Goal: Find specific page/section: Find specific page/section

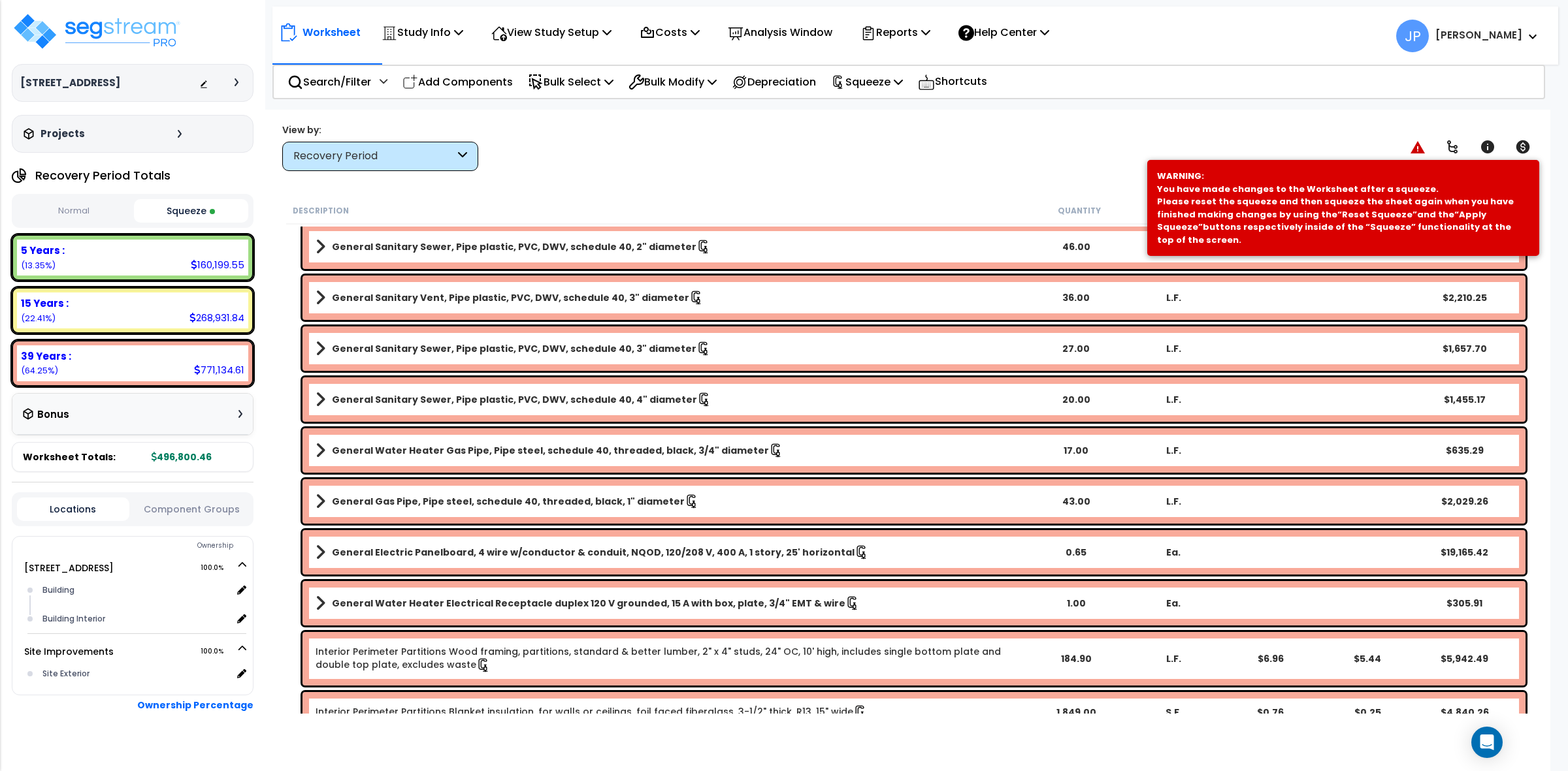
click at [782, 156] on div "View by: Recovery Period High to Low - Component Cost" at bounding box center [908, 147] width 1260 height 48
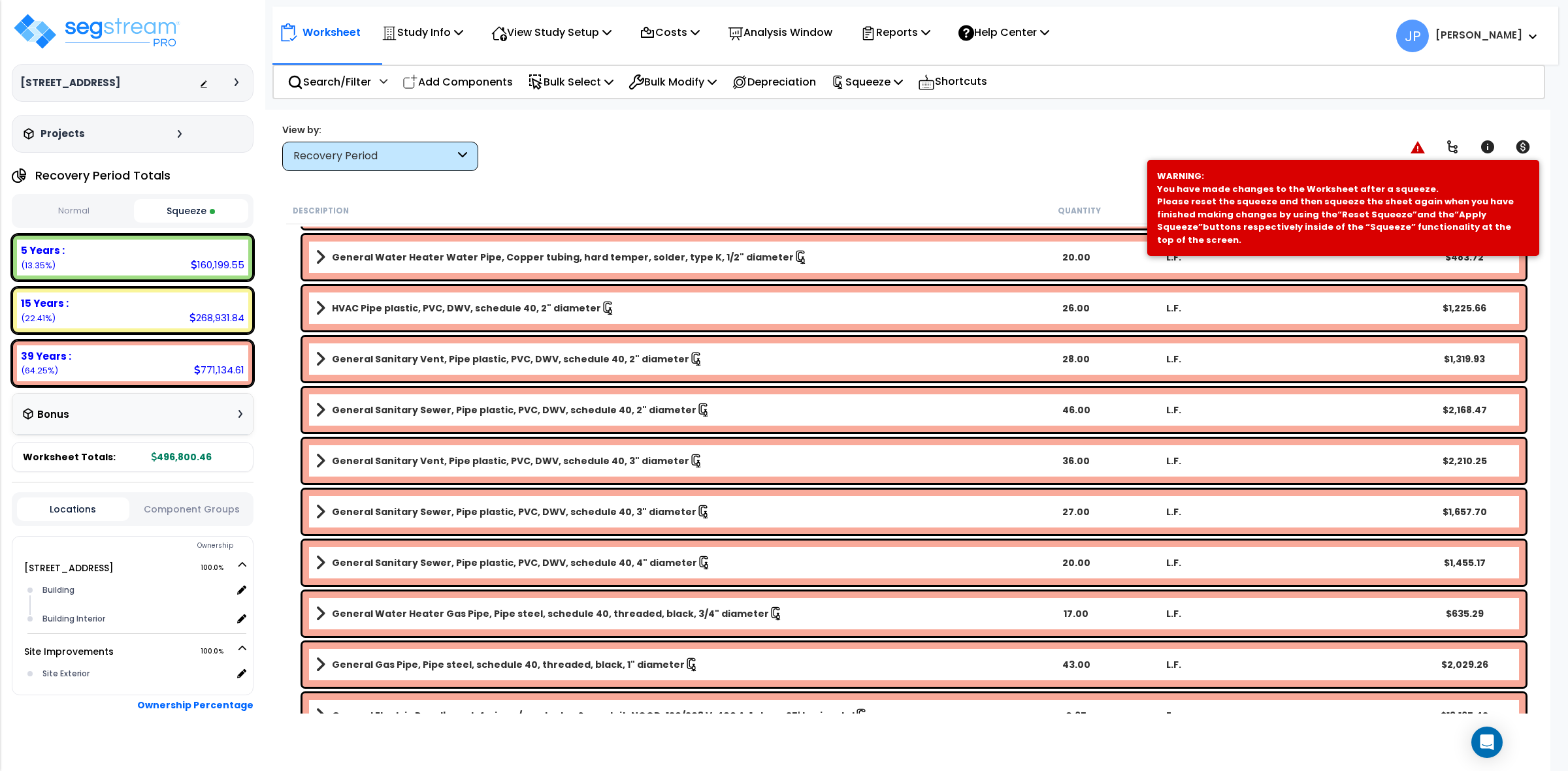
click at [658, 186] on div "Worksheet Study Info Study Setup Add Property Unit Template study Clone study JP" at bounding box center [907, 495] width 1286 height 771
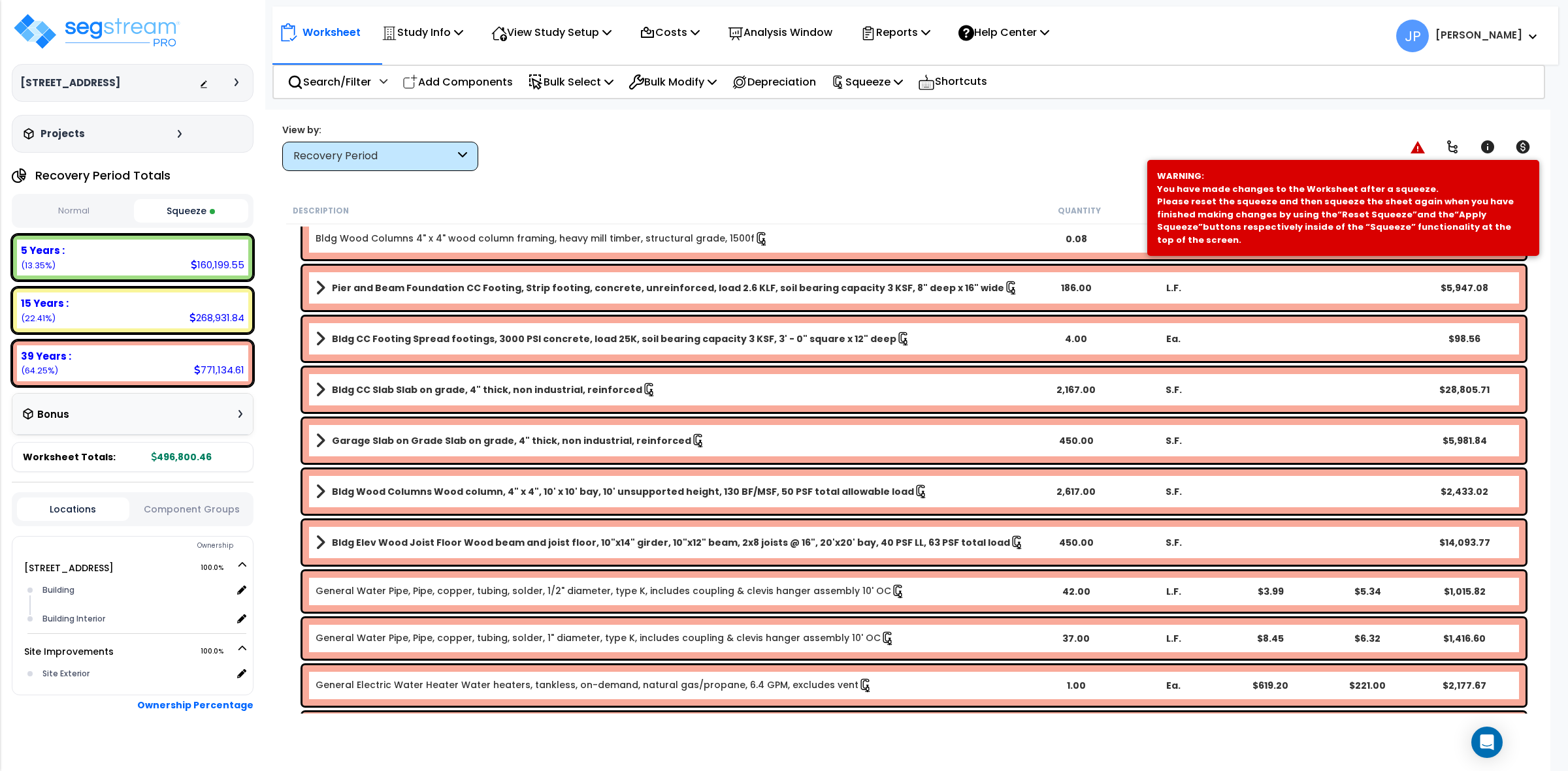
scroll to position [3755, 0]
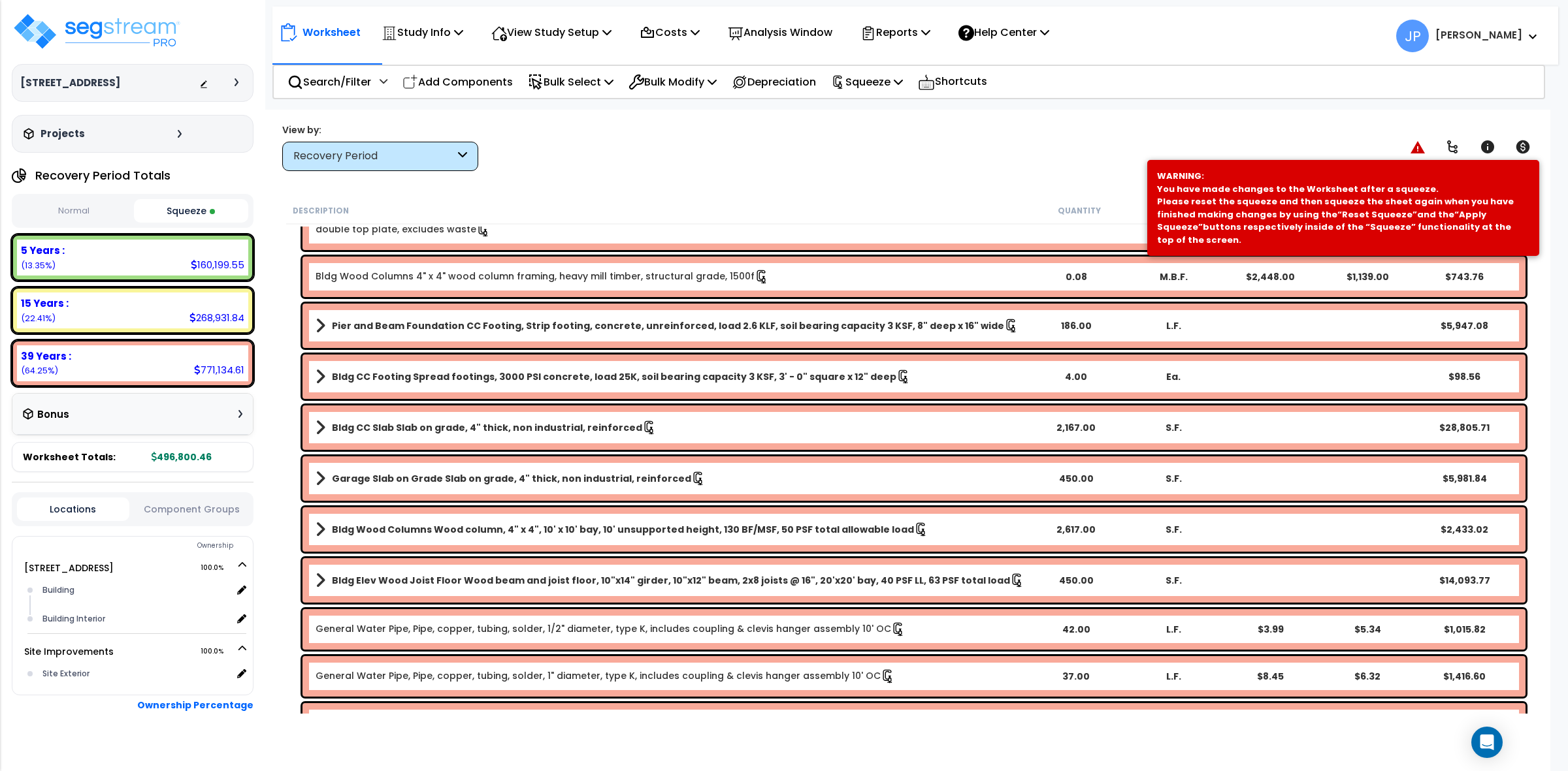
click at [415, 145] on div "Recovery Period" at bounding box center [380, 156] width 196 height 29
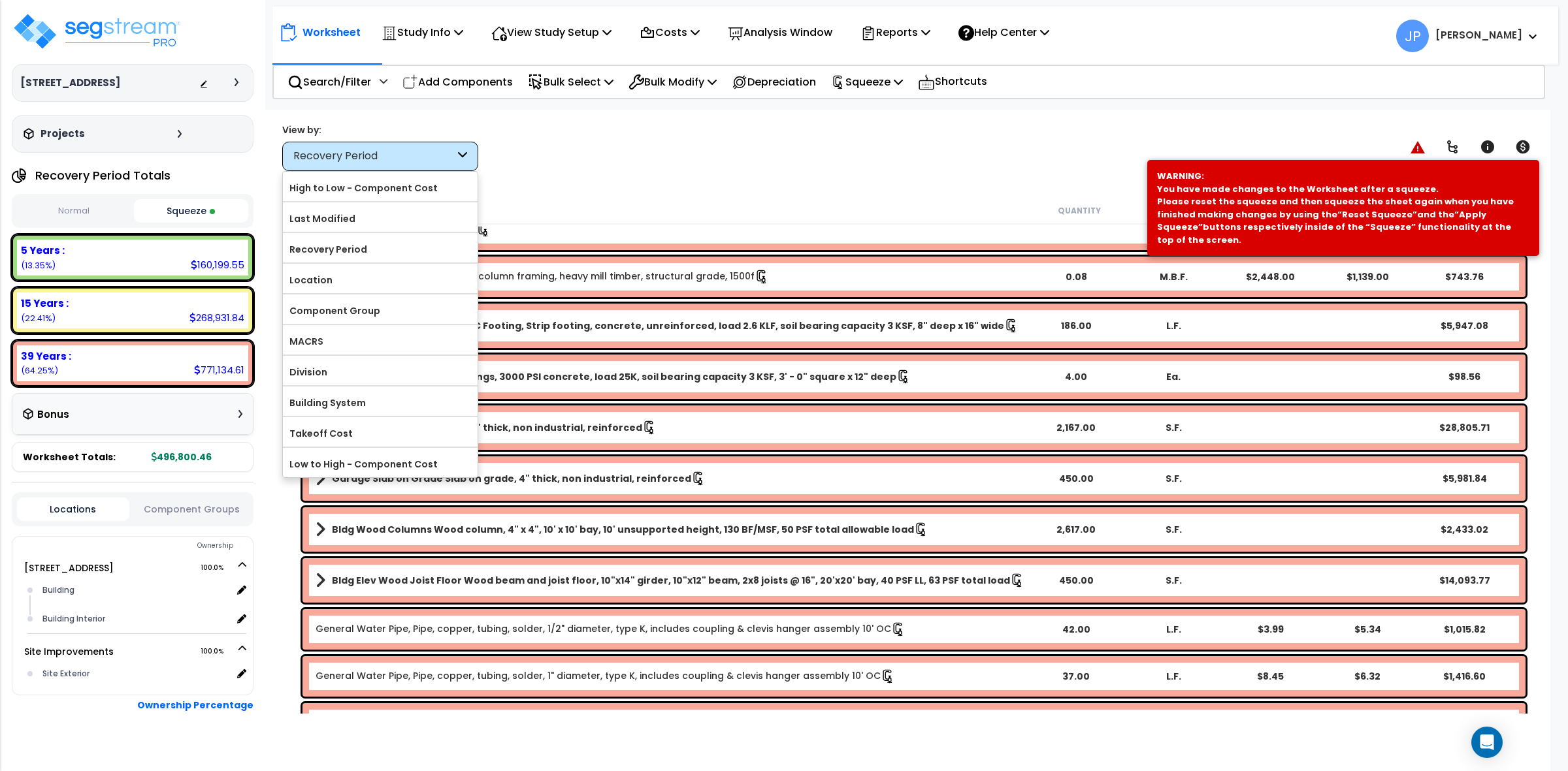
click at [572, 161] on div "View by: Recovery Period High to Low - Component Cost" at bounding box center [908, 147] width 1260 height 48
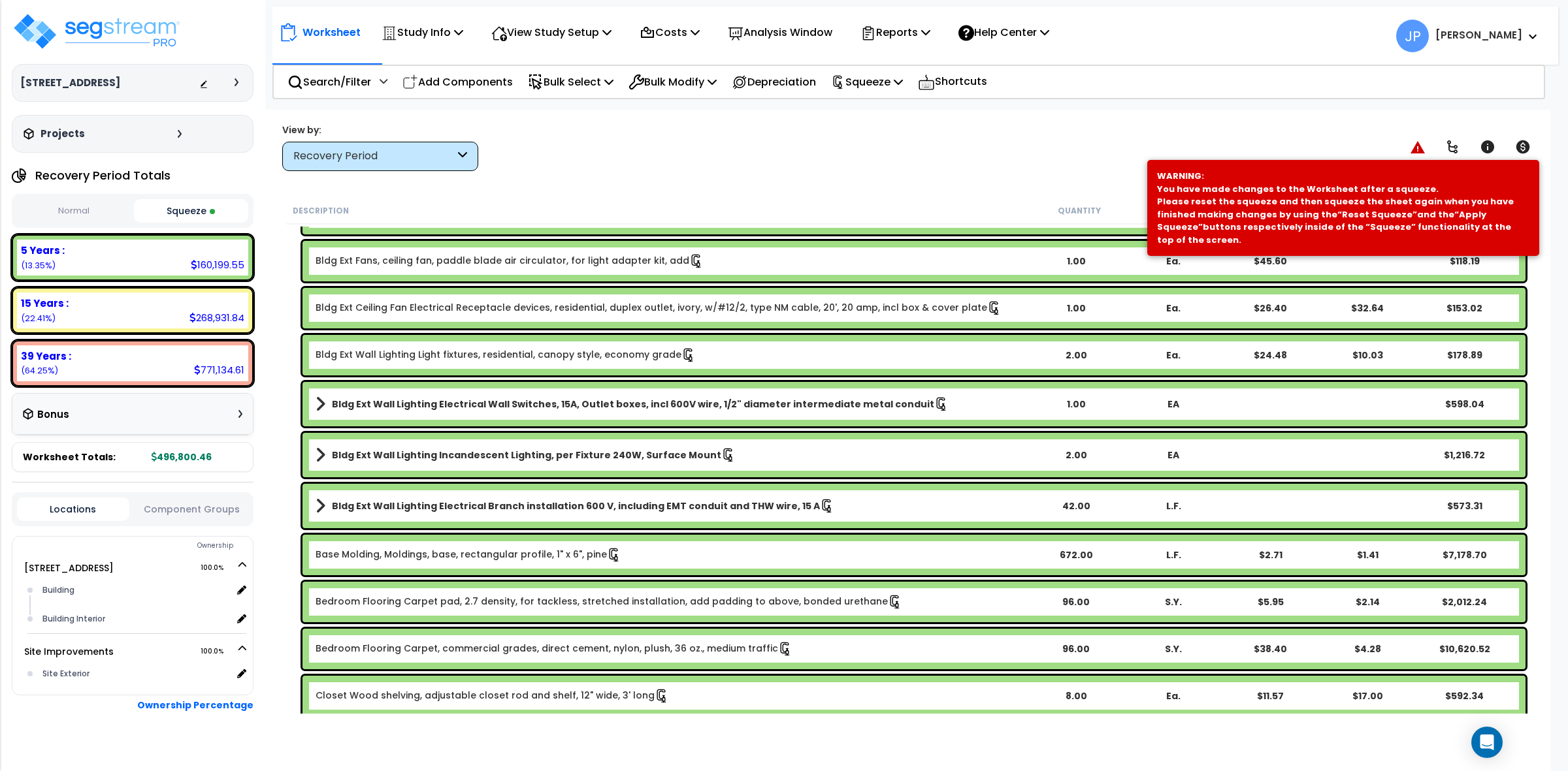
scroll to position [0, 0]
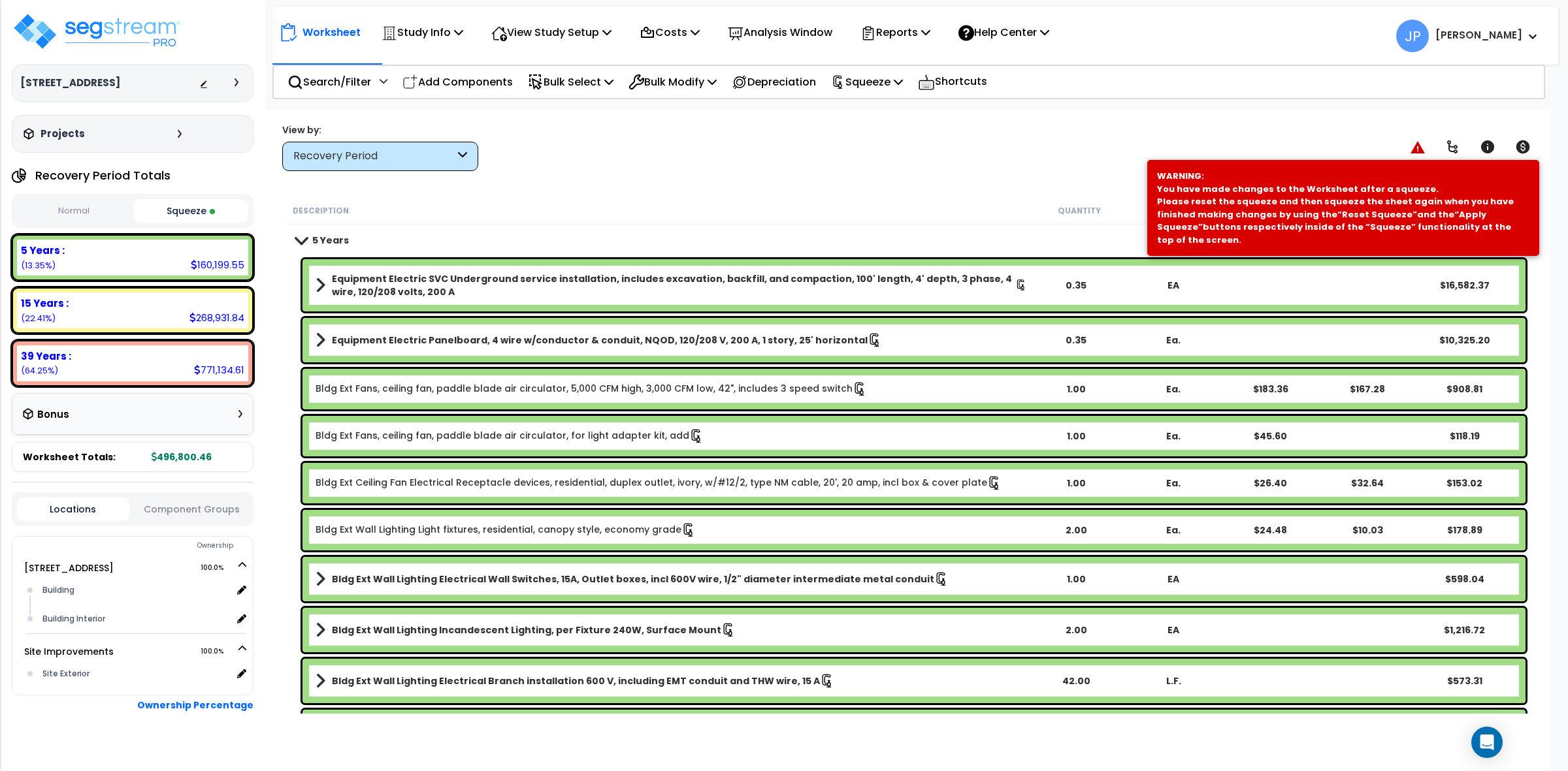
click at [750, 177] on div "Worksheet Study Info Study Setup Add Property Unit Template study Clone study JP" at bounding box center [907, 495] width 1286 height 771
click at [751, 176] on div "Worksheet Study Info Study Setup Add Property Unit Template study Clone study JP" at bounding box center [907, 495] width 1286 height 771
click at [1119, 134] on div "View by: Recovery Period High to Low - Component Cost" at bounding box center [908, 147] width 1260 height 48
click at [667, 164] on div "View by: Recovery Period High to Low - Component Cost" at bounding box center [908, 147] width 1260 height 48
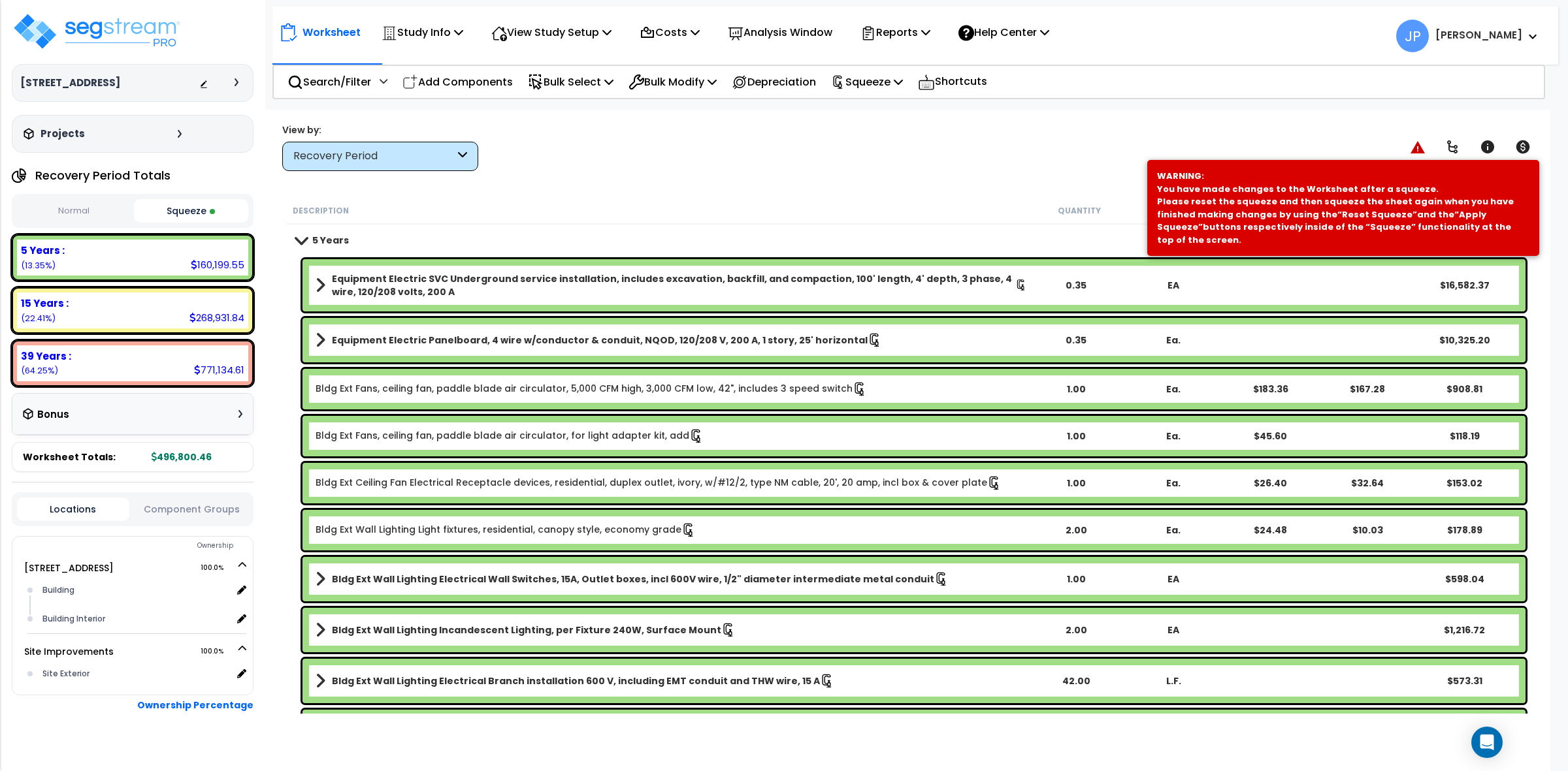
click at [667, 164] on div "View by: Recovery Period High to Low - Component Cost" at bounding box center [908, 147] width 1260 height 48
click at [474, 164] on div "Recovery Period" at bounding box center [380, 156] width 196 height 29
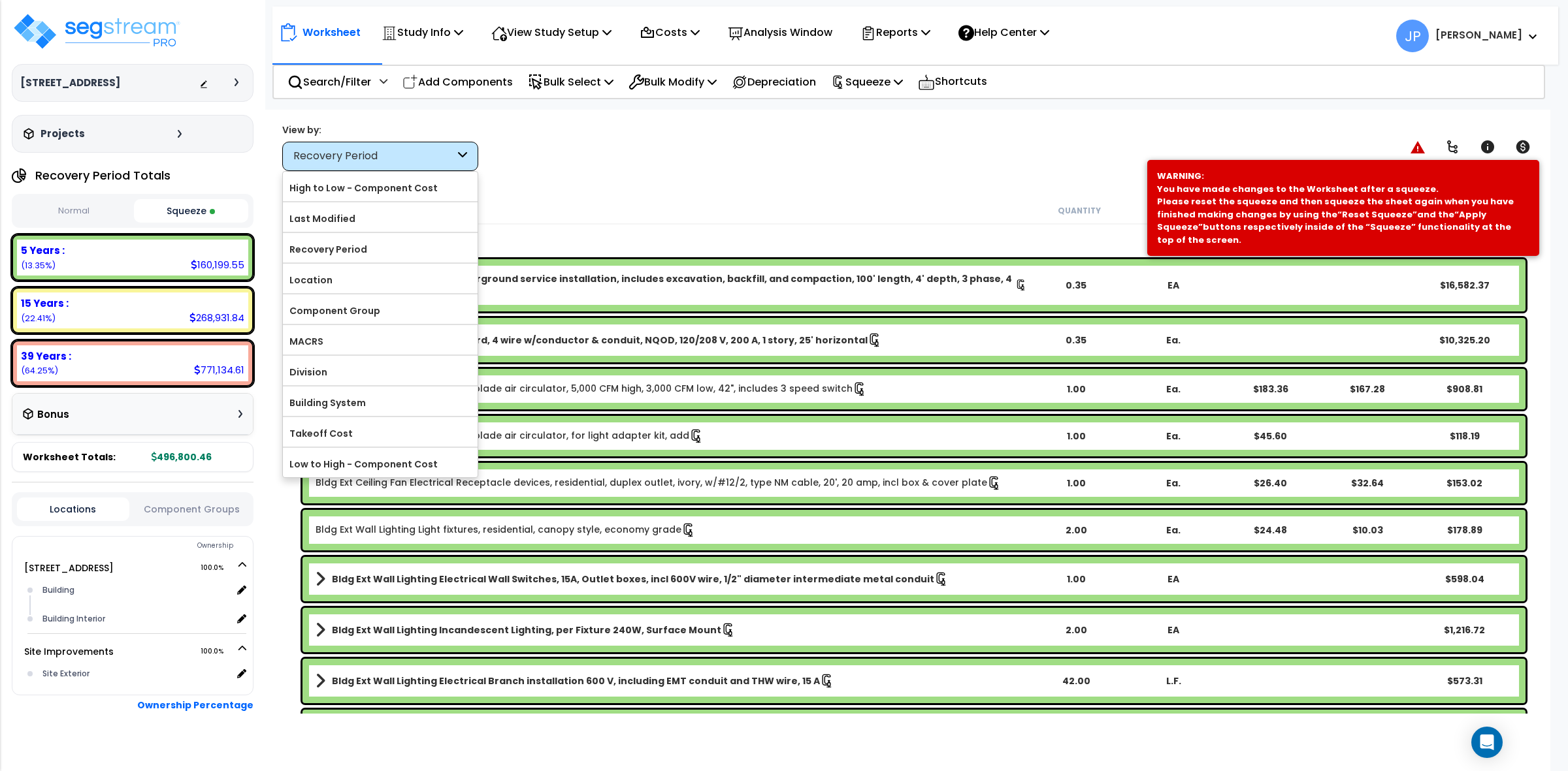
click at [524, 157] on div "View by: Recovery Period High to Low - Component Cost" at bounding box center [908, 147] width 1260 height 48
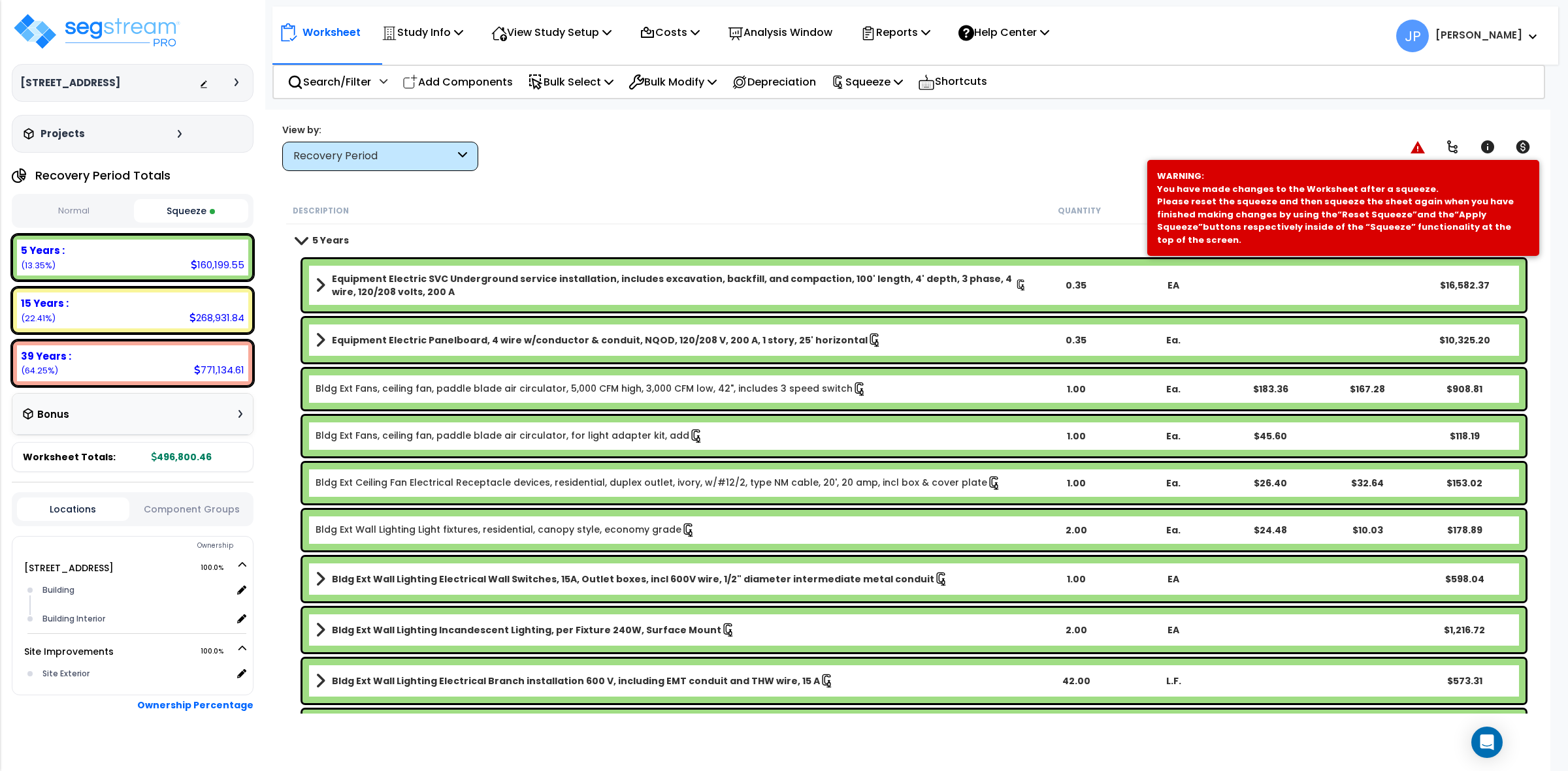
click at [477, 156] on div "View by: Recovery Period High to Low - Component Cost" at bounding box center [908, 147] width 1260 height 48
click at [473, 156] on div "Recovery Period" at bounding box center [380, 156] width 196 height 29
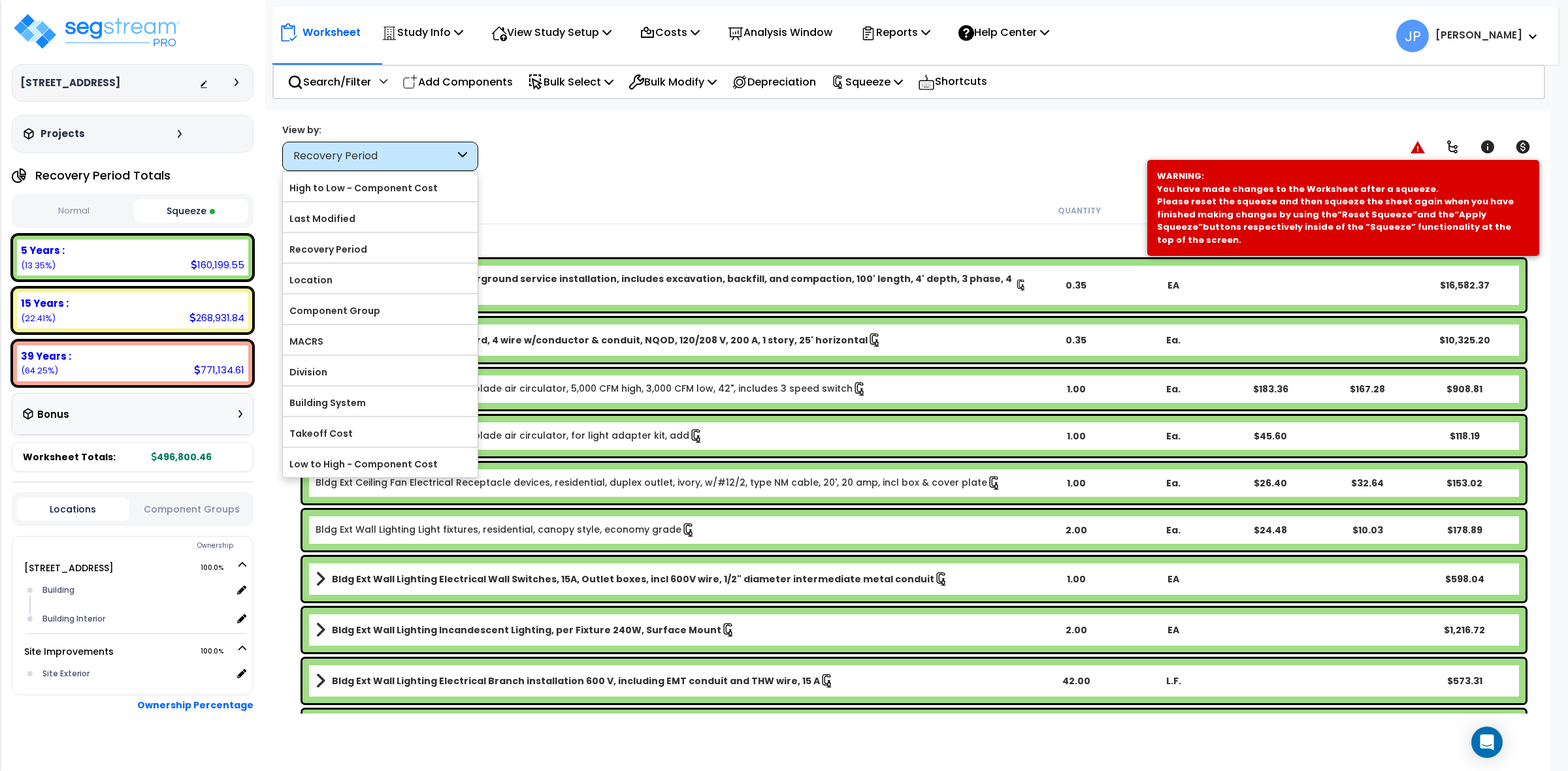
click at [570, 152] on div "View by: Recovery Period High to Low - Component Cost" at bounding box center [908, 147] width 1260 height 48
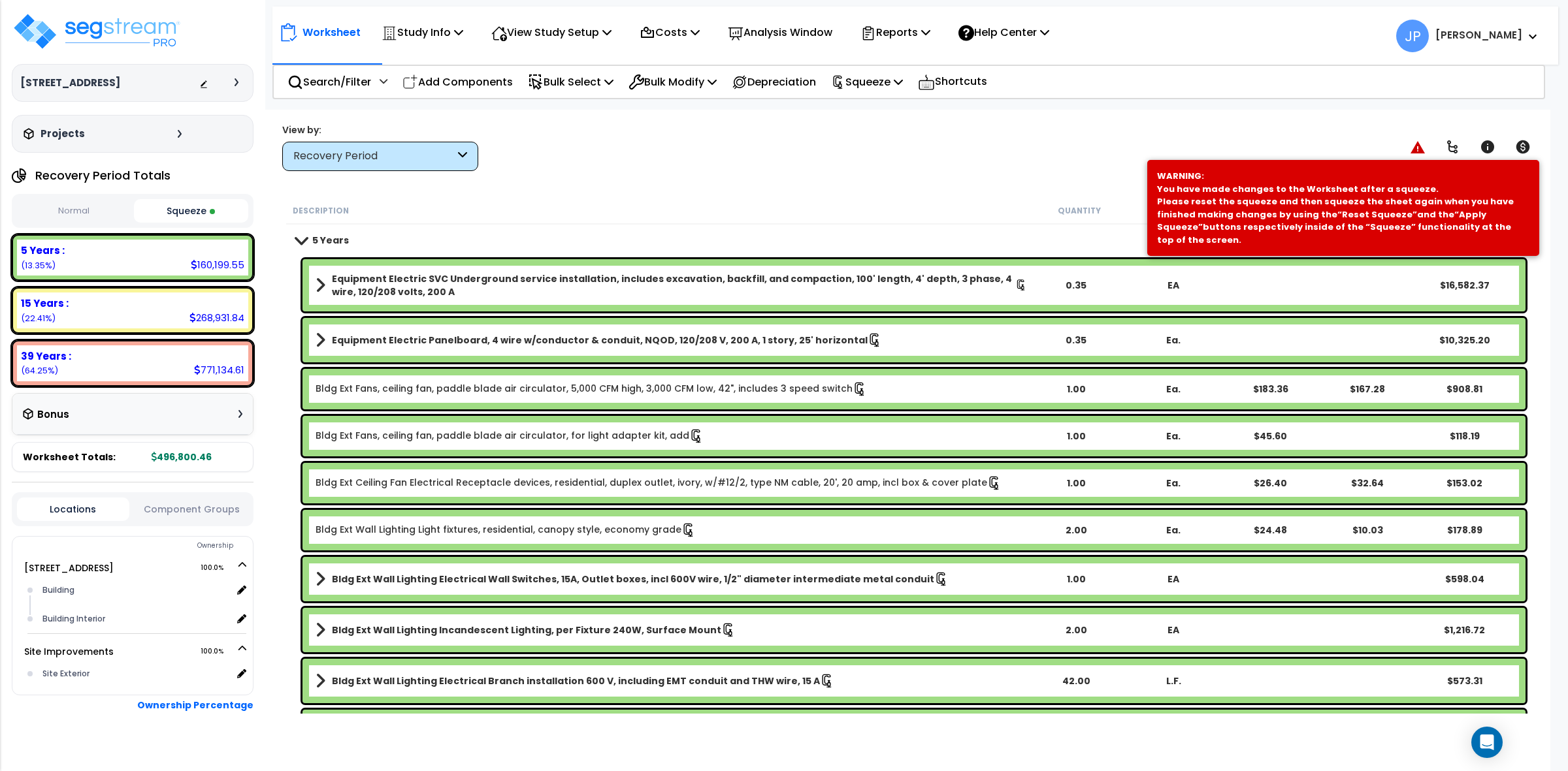
click at [455, 158] on div "Recovery Period" at bounding box center [380, 156] width 196 height 29
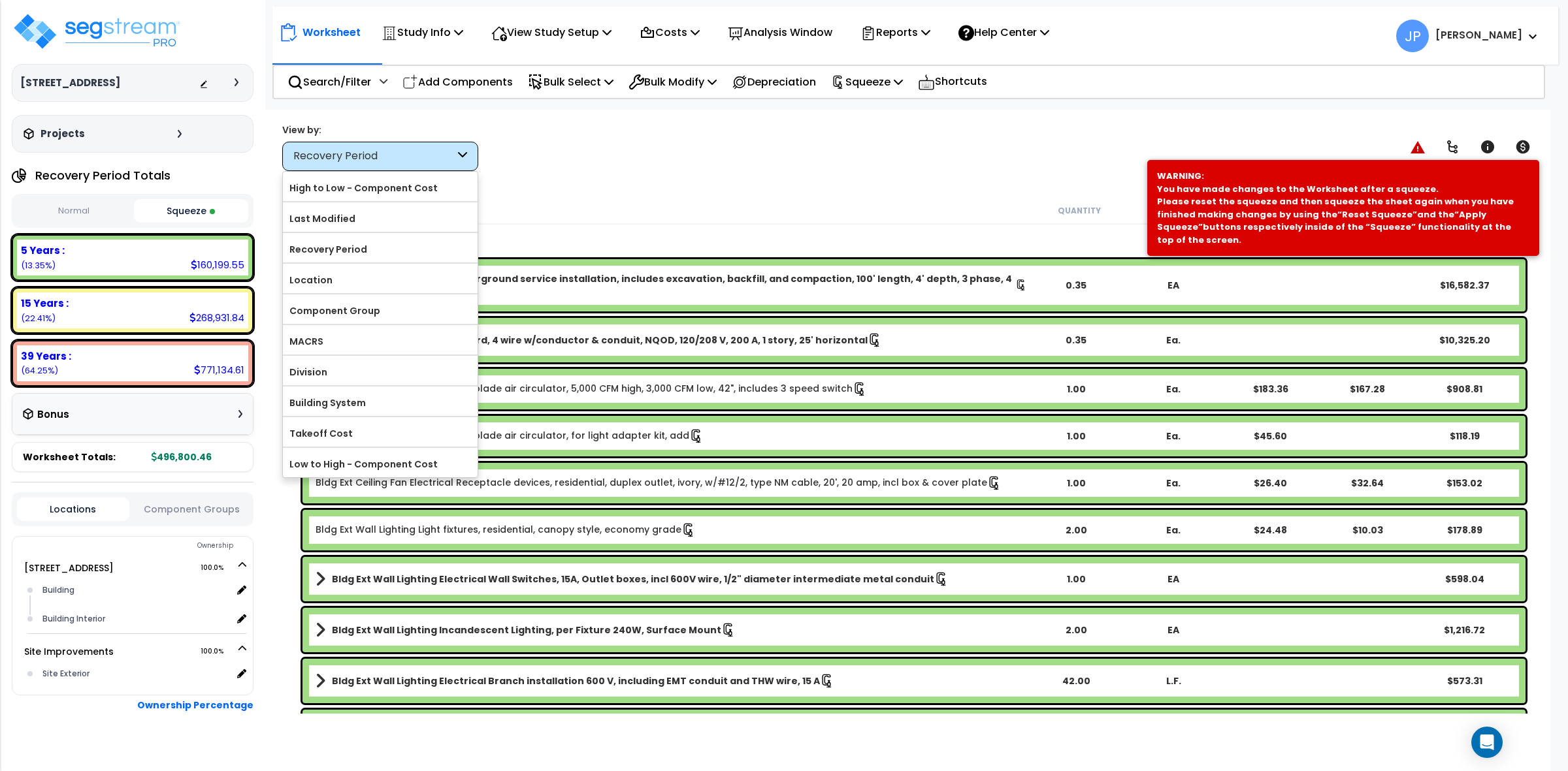
click at [523, 152] on div "View by: Recovery Period High to Low - Component Cost" at bounding box center [908, 147] width 1260 height 48
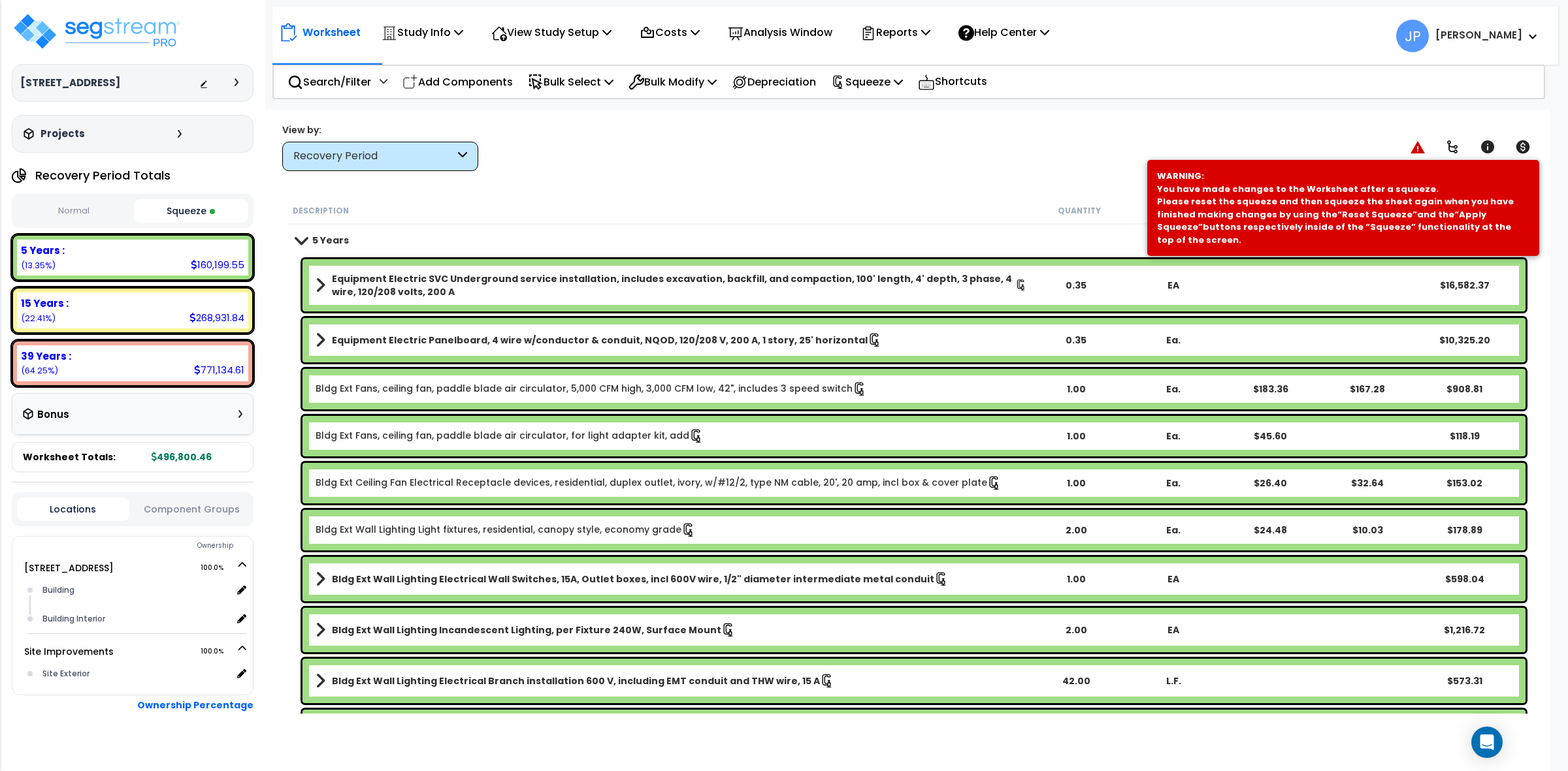
click at [909, 152] on div "View by: Recovery Period High to Low - Component Cost" at bounding box center [908, 147] width 1260 height 48
click at [1142, 141] on div "View by: Recovery Period High to Low - Component Cost" at bounding box center [908, 147] width 1260 height 48
click at [1141, 141] on div "View by: Recovery Period High to Low - Component Cost" at bounding box center [908, 147] width 1260 height 48
click at [985, 188] on div "Worksheet Study Info Study Setup Add Property Unit Template study Clone study JP" at bounding box center [907, 495] width 1286 height 771
click at [441, 170] on div "Recovery Period" at bounding box center [380, 156] width 196 height 29
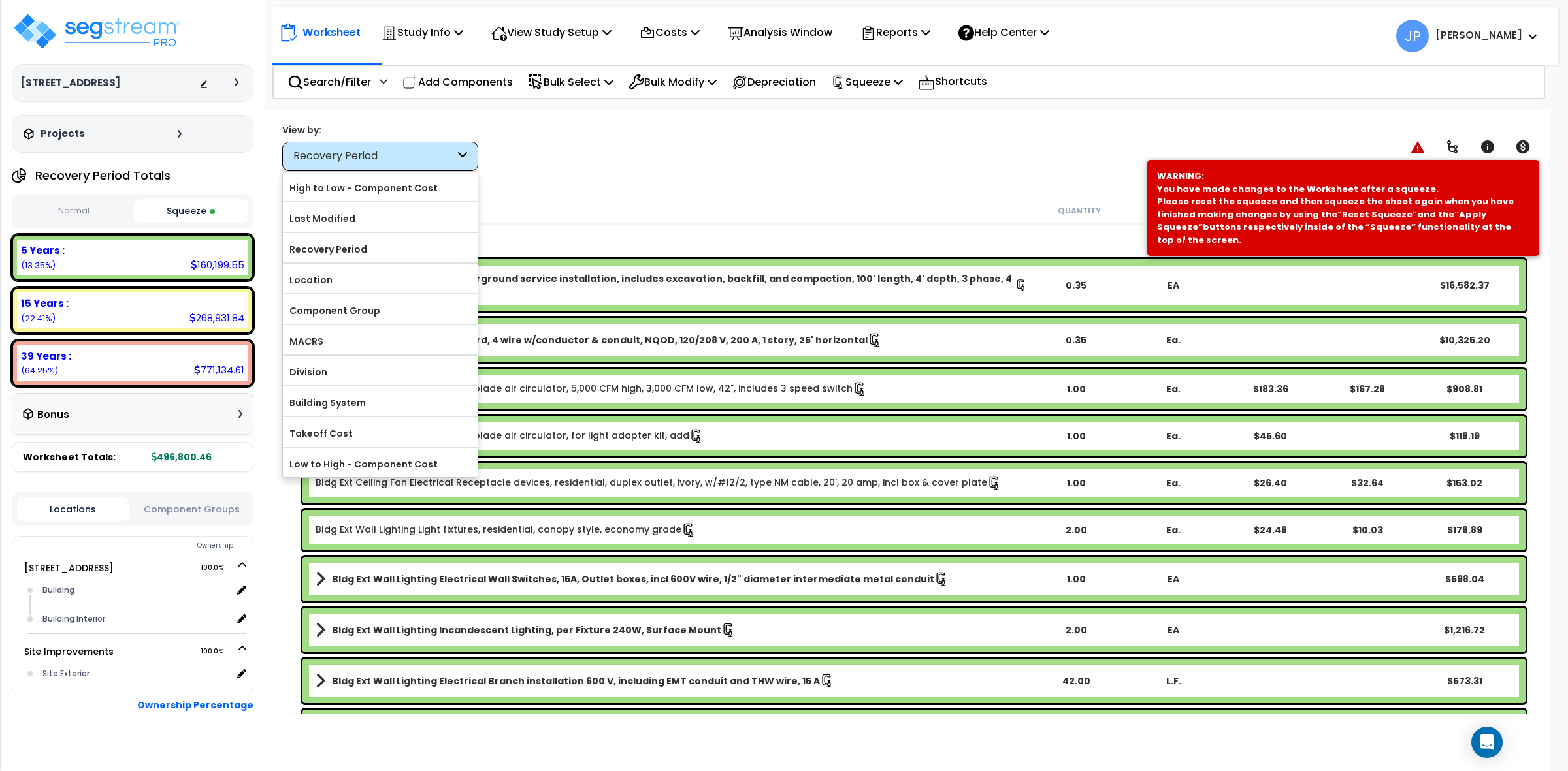
click at [550, 164] on div "View by: Recovery Period High to Low - Component Cost" at bounding box center [908, 147] width 1260 height 48
